Goal: Information Seeking & Learning: Find specific fact

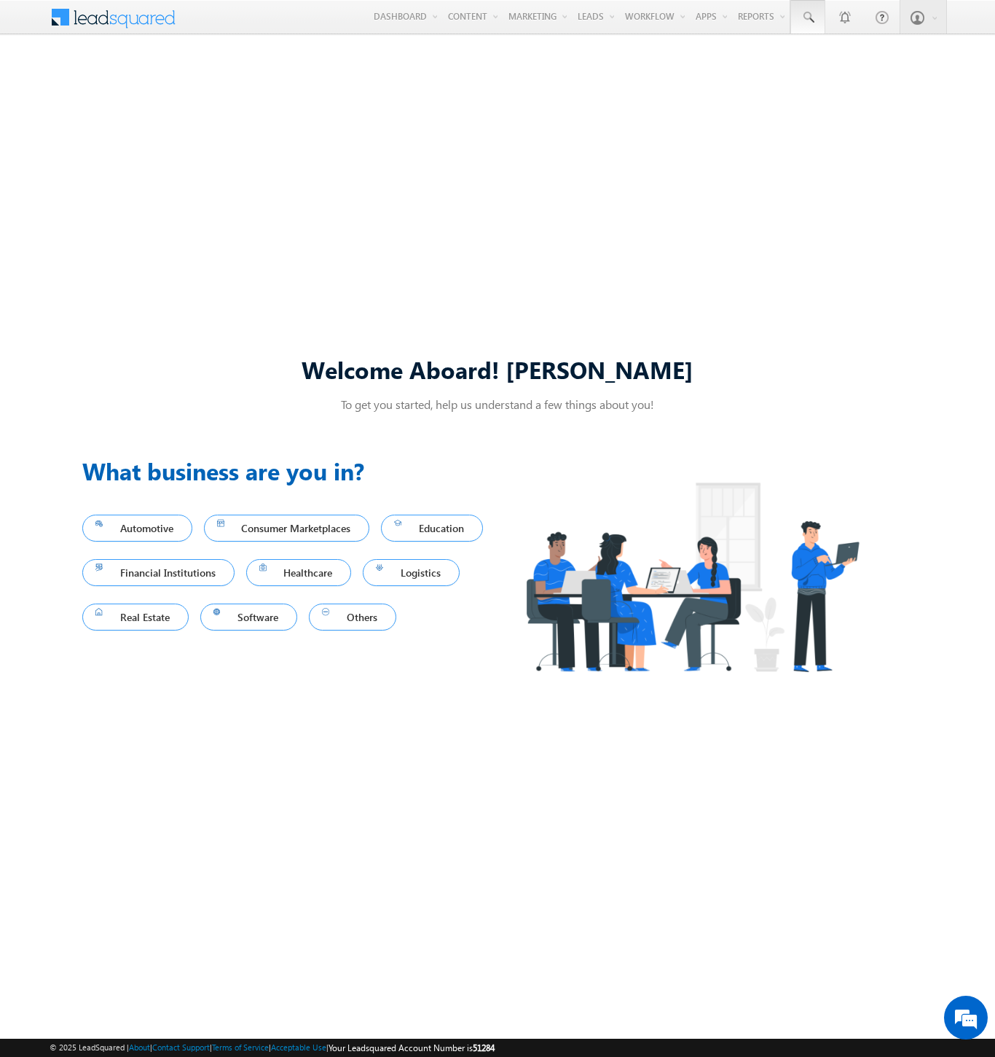
click at [807, 17] on span at bounding box center [808, 17] width 15 height 15
type input "8948984968"
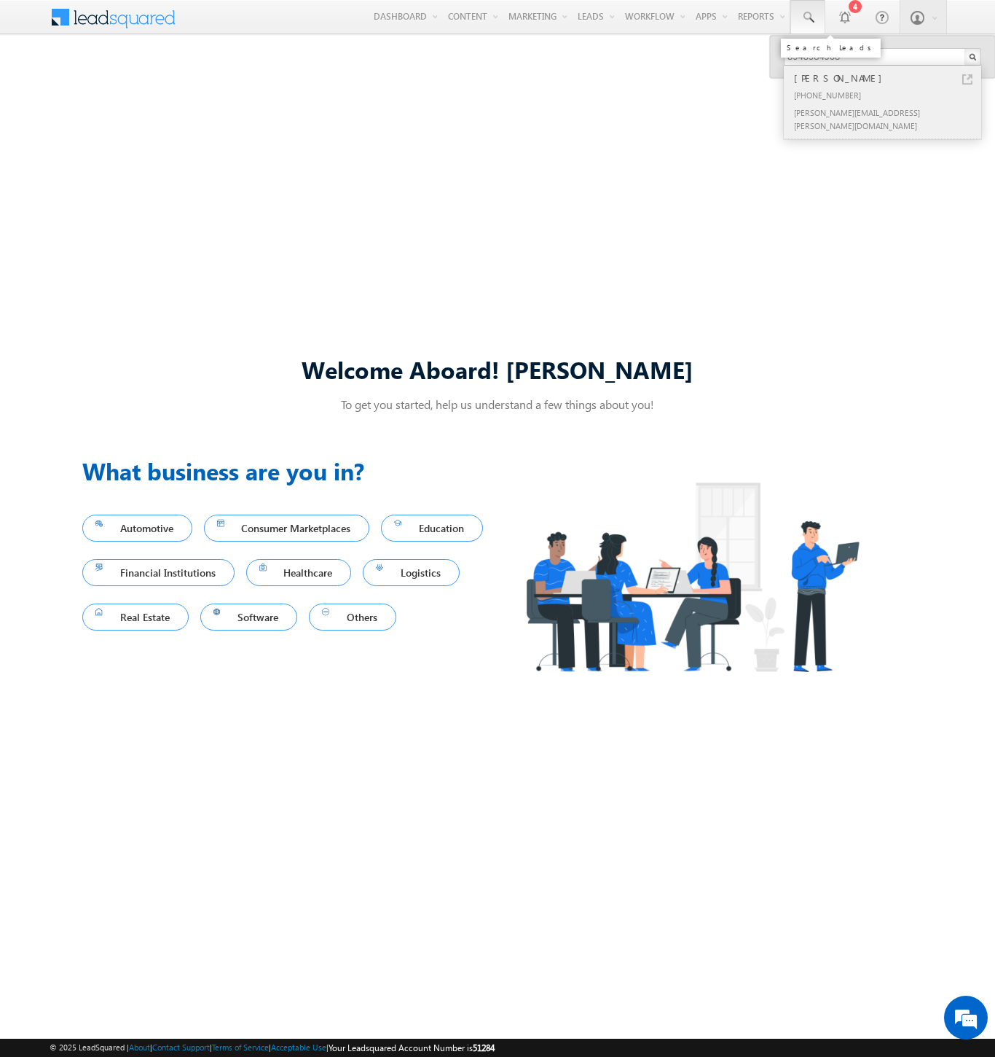
click at [889, 78] on div "[PERSON_NAME]" at bounding box center [888, 78] width 195 height 16
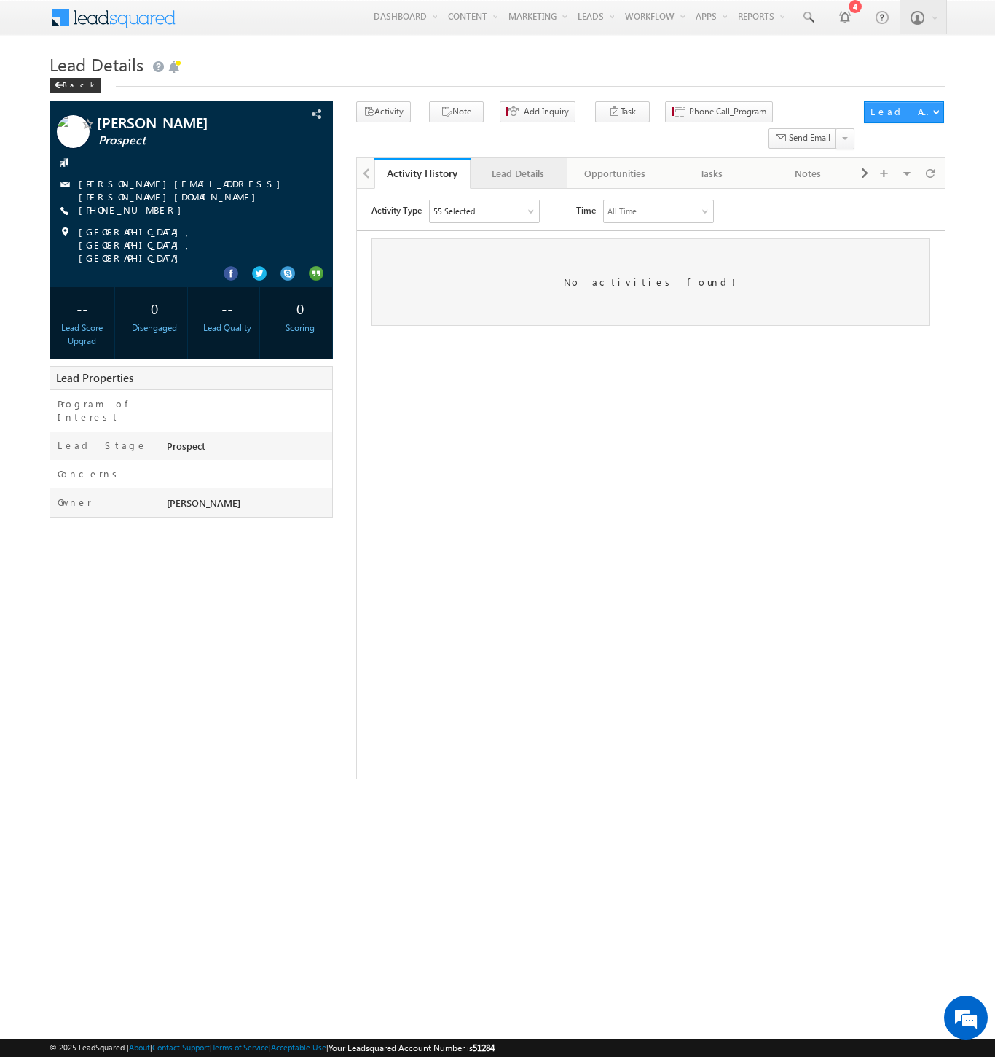
click at [518, 165] on div "Lead Details" at bounding box center [517, 173] width 71 height 17
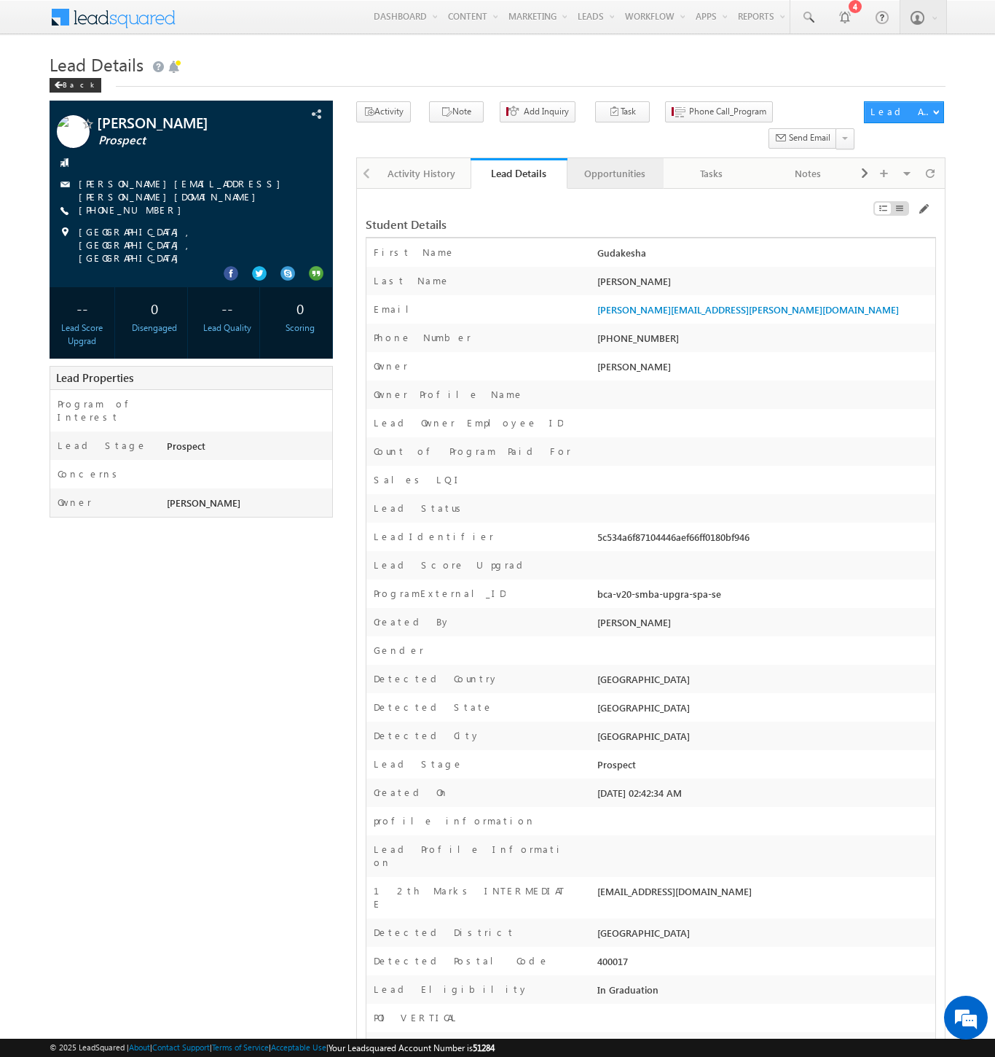
click at [614, 165] on div "Opportunities" at bounding box center [614, 173] width 71 height 17
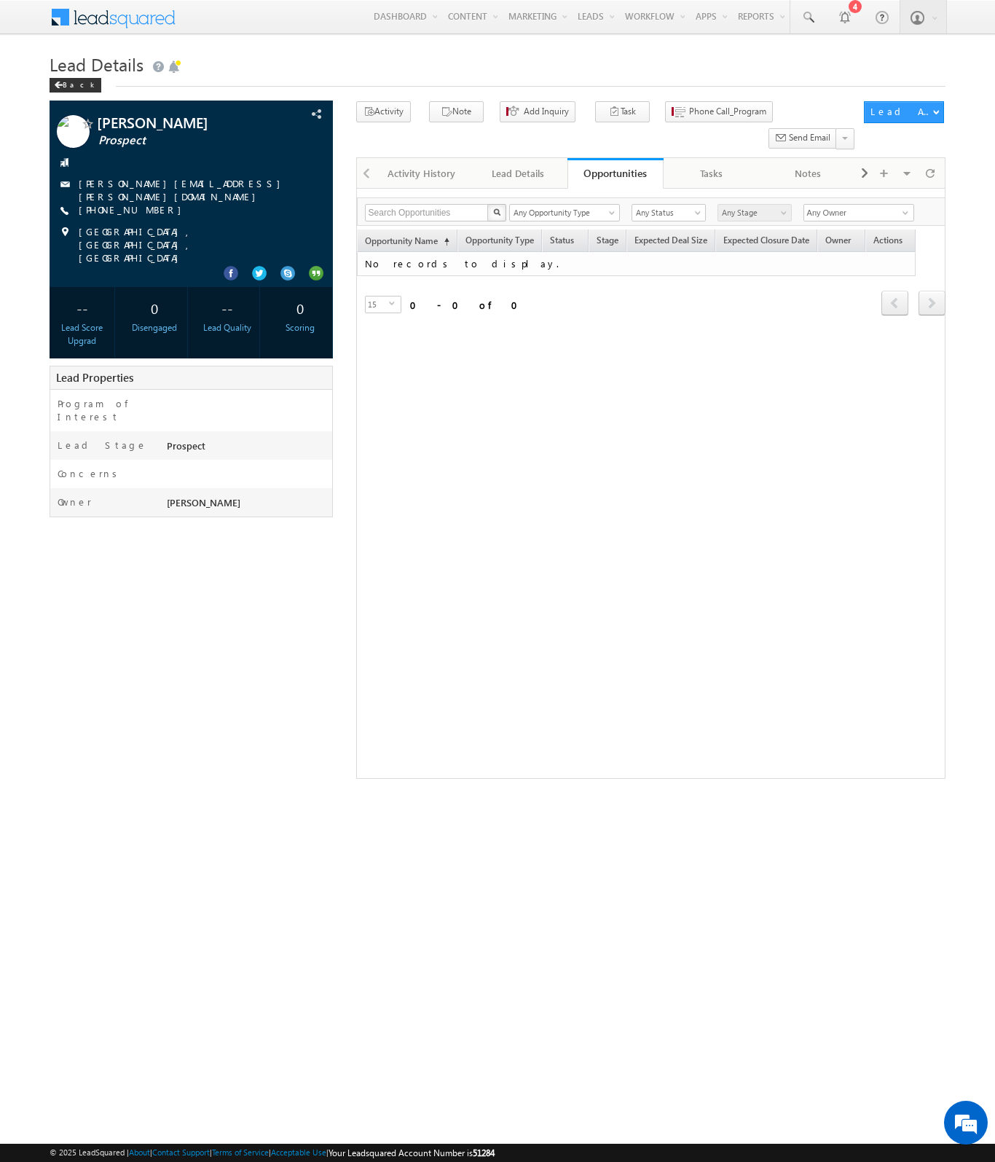
click at [109, 24] on span at bounding box center [123, 16] width 106 height 26
